Goal: Check status: Check status

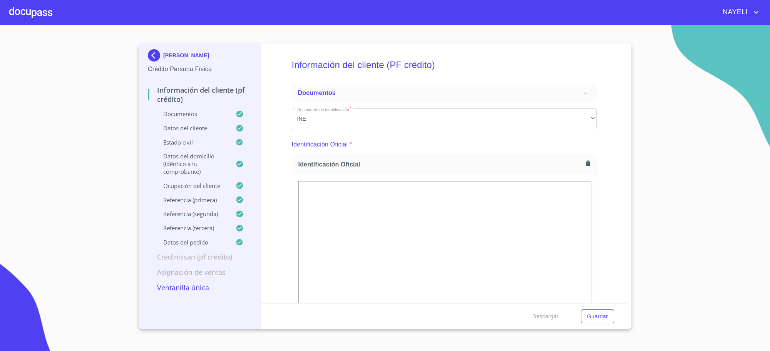
scroll to position [32, 0]
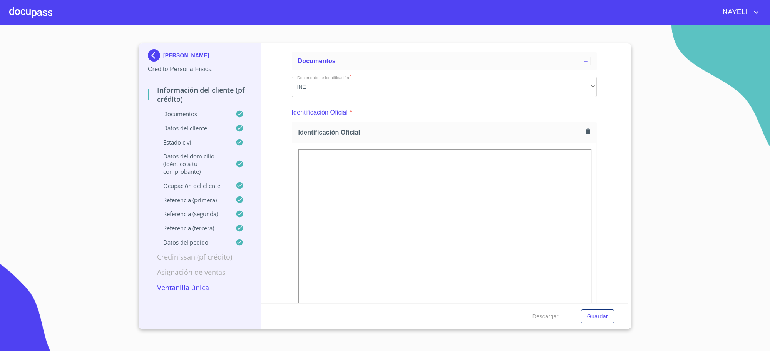
click at [187, 57] on p "[PERSON_NAME]" at bounding box center [186, 55] width 46 height 6
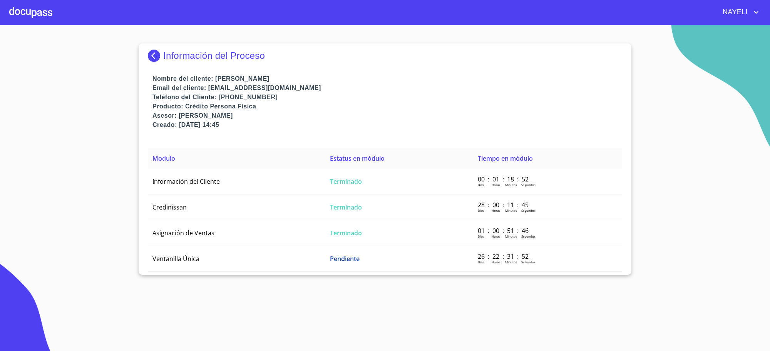
click at [190, 63] on div "Información del Proceso" at bounding box center [385, 58] width 474 height 31
click at [204, 57] on p "Información del Proceso" at bounding box center [214, 55] width 102 height 11
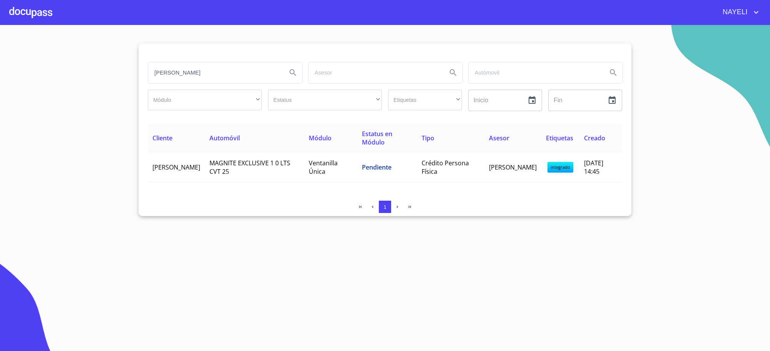
click at [209, 74] on input "[PERSON_NAME]" at bounding box center [214, 72] width 132 height 21
type input "[PERSON_NAME]"
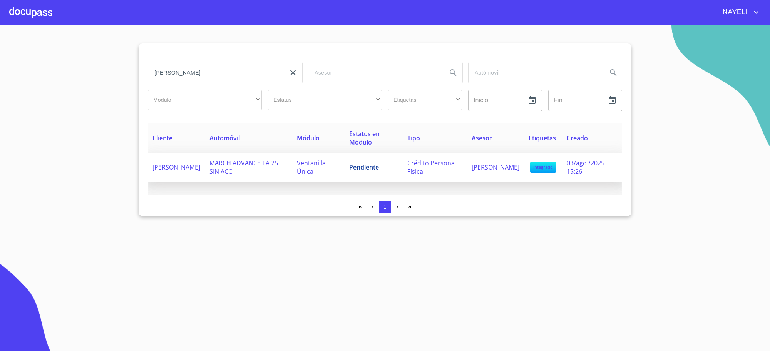
click at [356, 174] on td "Pendiente" at bounding box center [373, 168] width 58 height 30
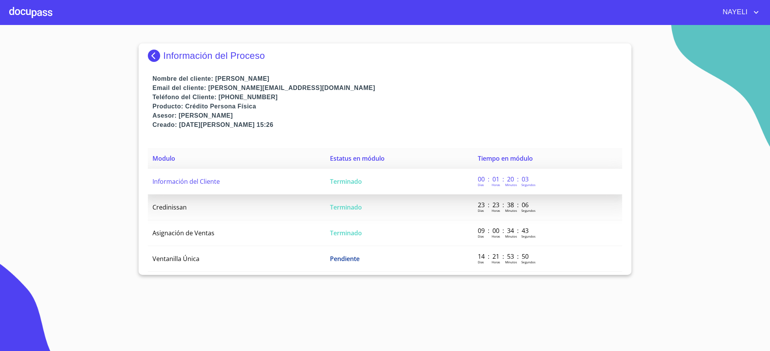
click at [367, 176] on td "Terminado" at bounding box center [399, 182] width 148 height 26
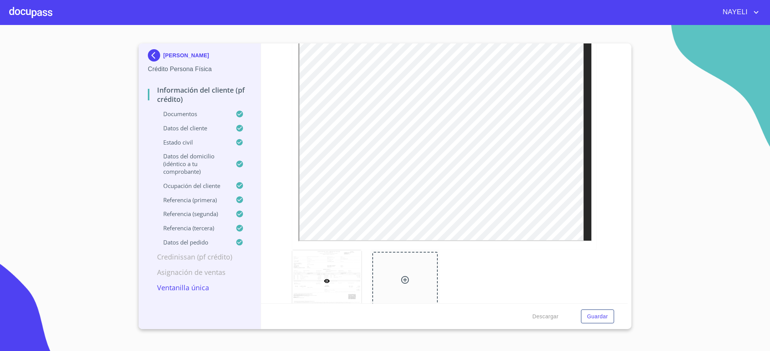
scroll to position [802, 0]
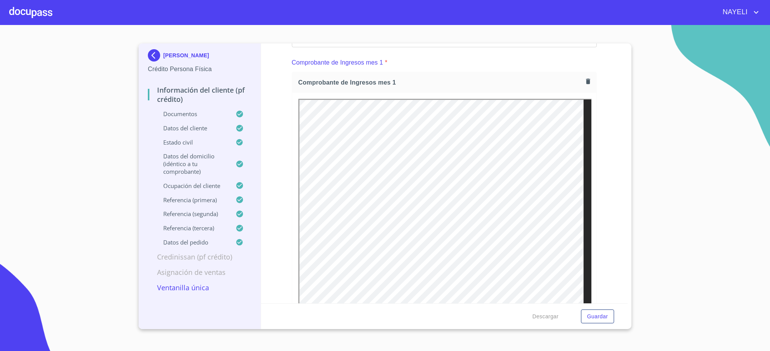
click at [553, 304] on div "Descargar Guardar" at bounding box center [444, 317] width 367 height 26
click at [516, 304] on div "Descargar Guardar" at bounding box center [444, 317] width 367 height 26
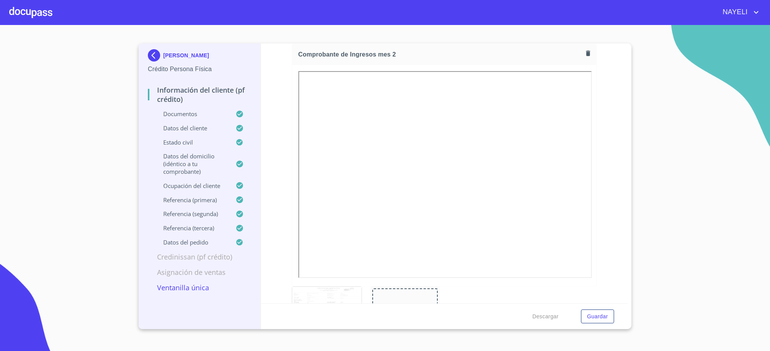
scroll to position [1219, 0]
click at [612, 197] on div "Información del cliente (PF crédito) Documentos Documento de identificación   *…" at bounding box center [444, 173] width 367 height 260
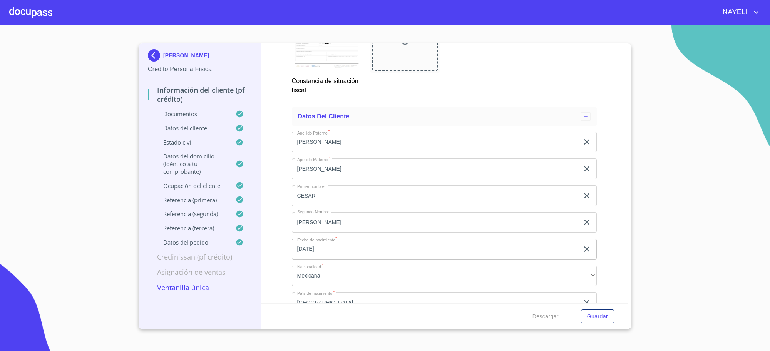
scroll to position [2502, 0]
click at [179, 58] on p "[PERSON_NAME]" at bounding box center [186, 55] width 46 height 6
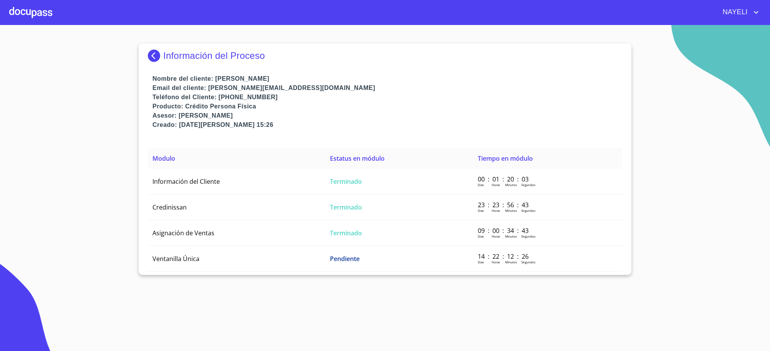
click at [179, 58] on p "Información del Proceso" at bounding box center [214, 55] width 102 height 11
